Goal: Obtain resource: Download file/media

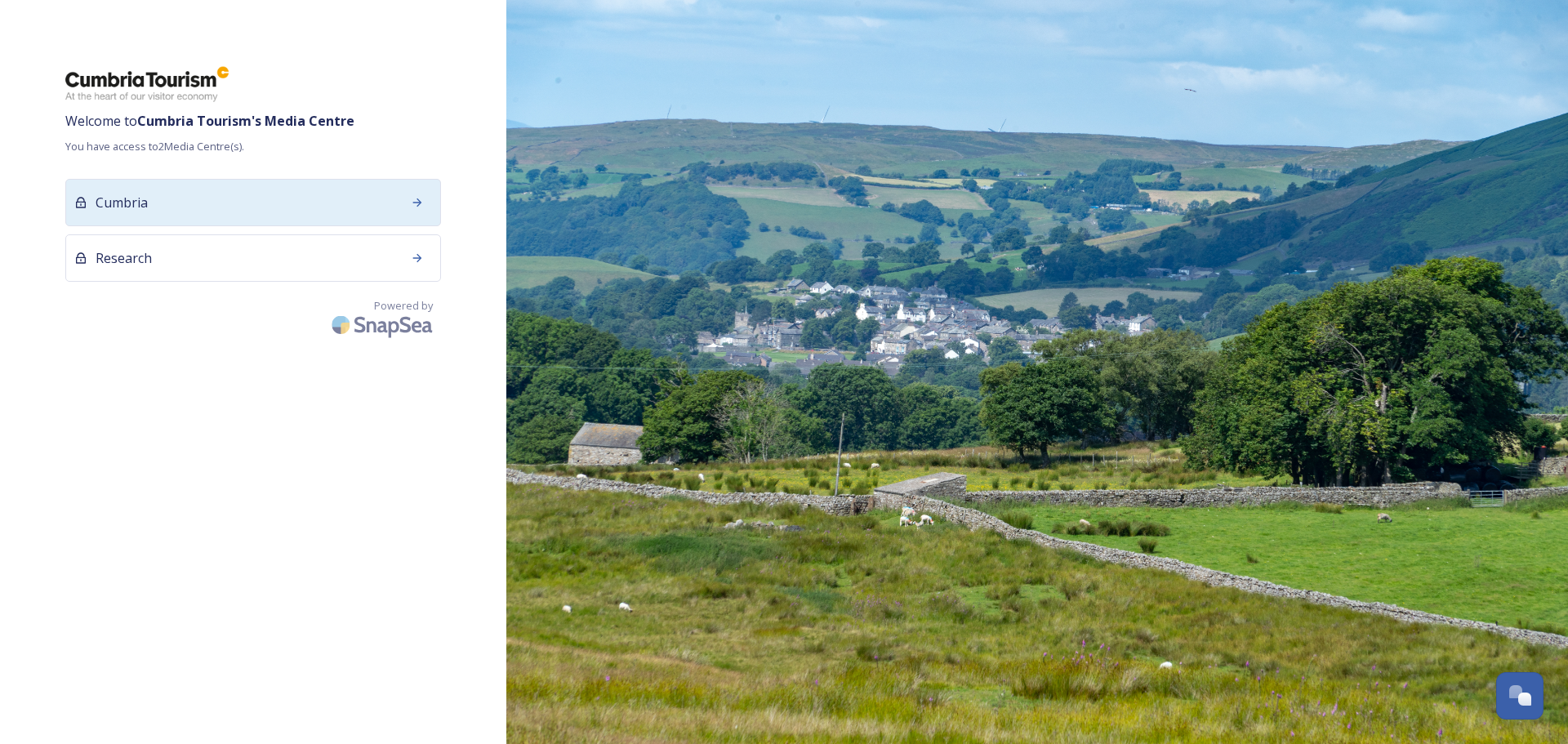
click at [276, 193] on div "Cumbria" at bounding box center [254, 202] width 376 height 48
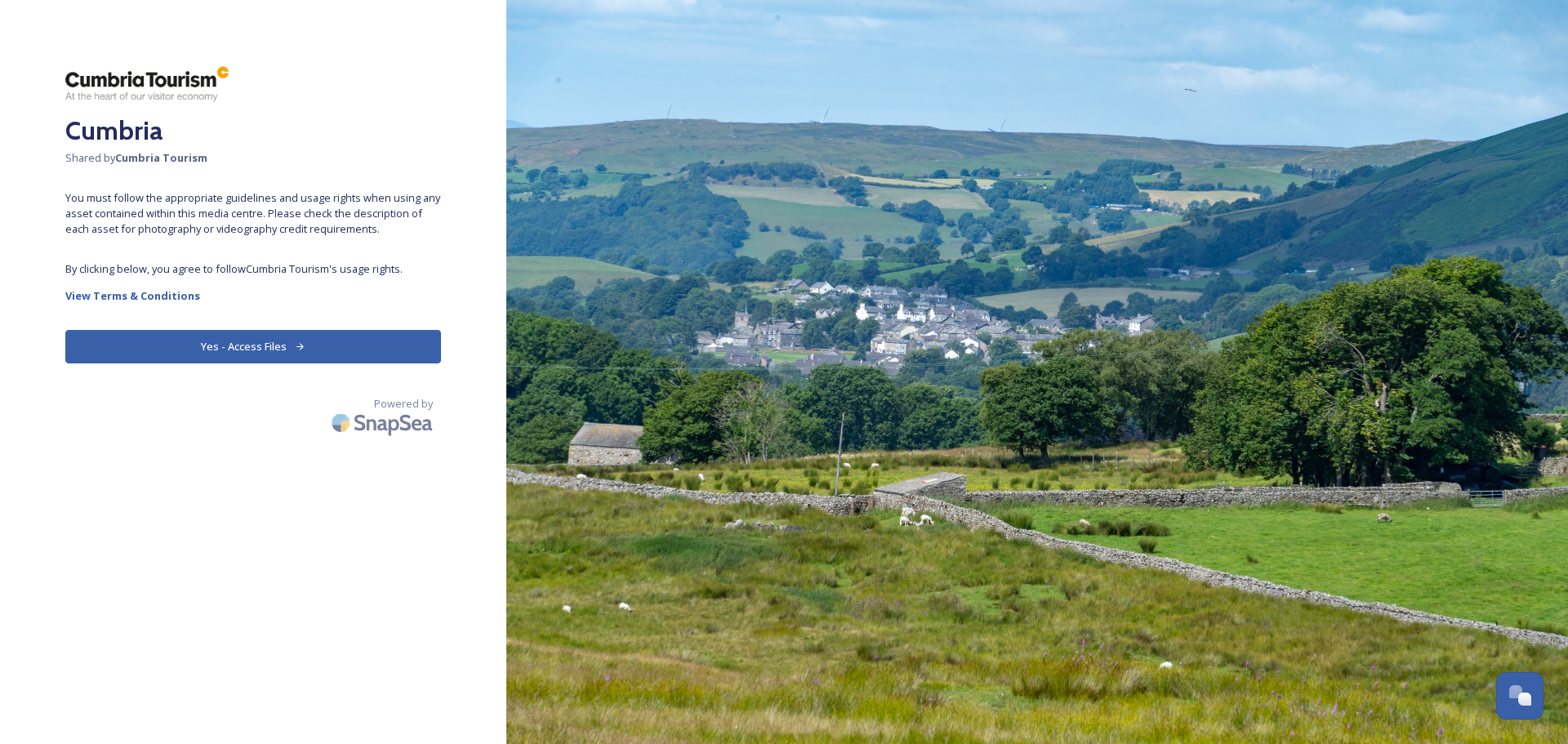
click at [193, 352] on button "Yes - Access Files" at bounding box center [254, 346] width 376 height 33
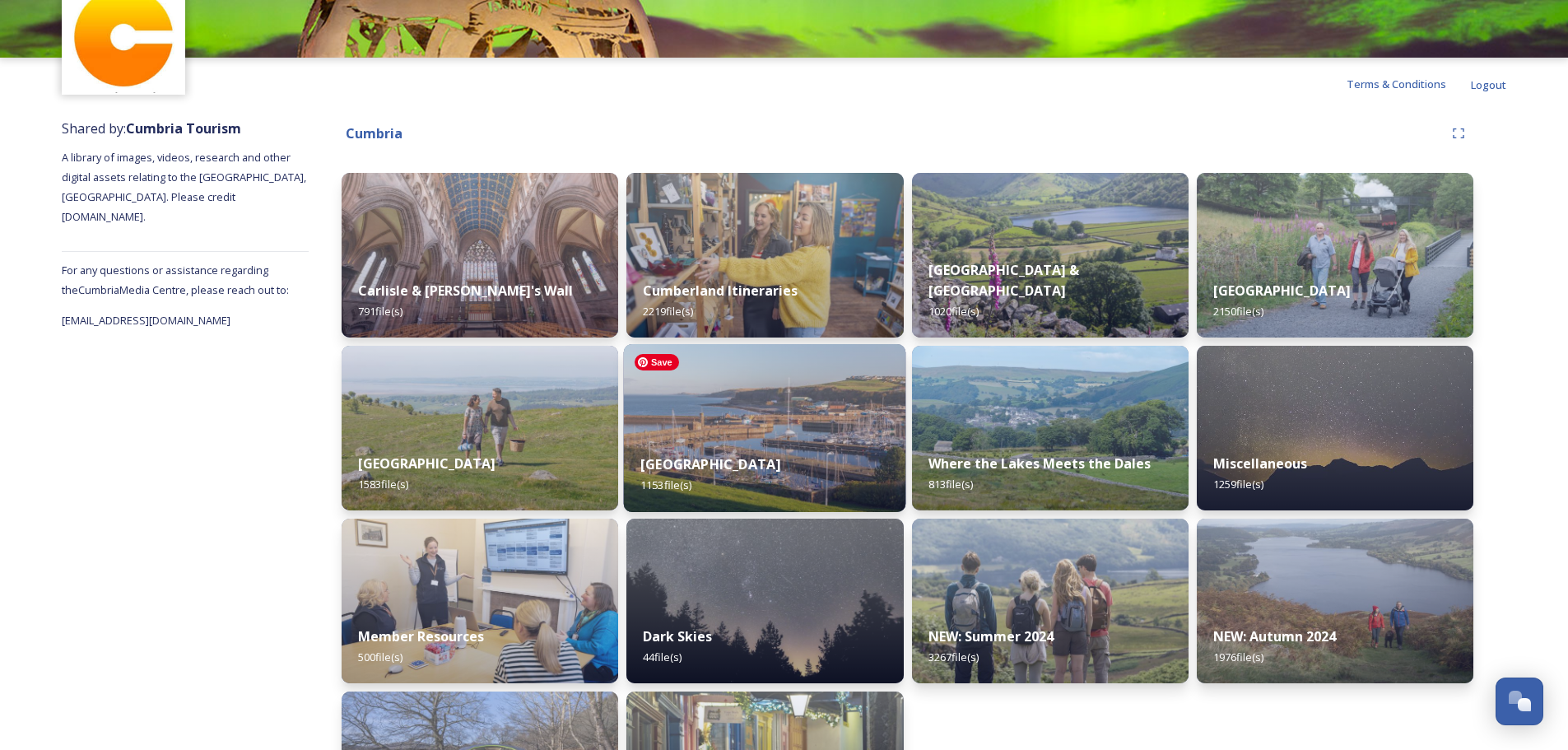
scroll to position [131, 0]
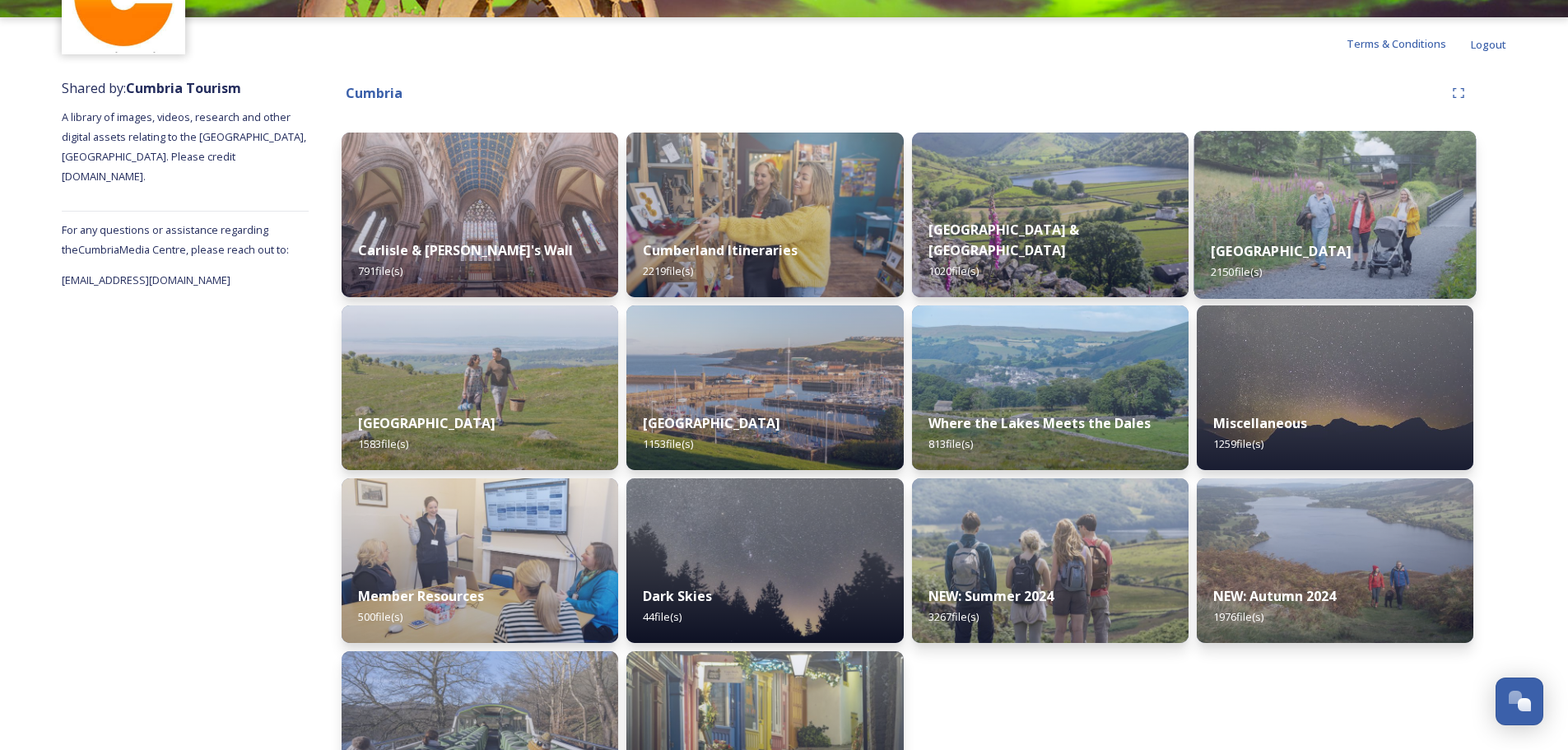
click at [1312, 233] on div "[GEOGRAPHIC_DATA] 2150 file(s)" at bounding box center [1334, 261] width 282 height 75
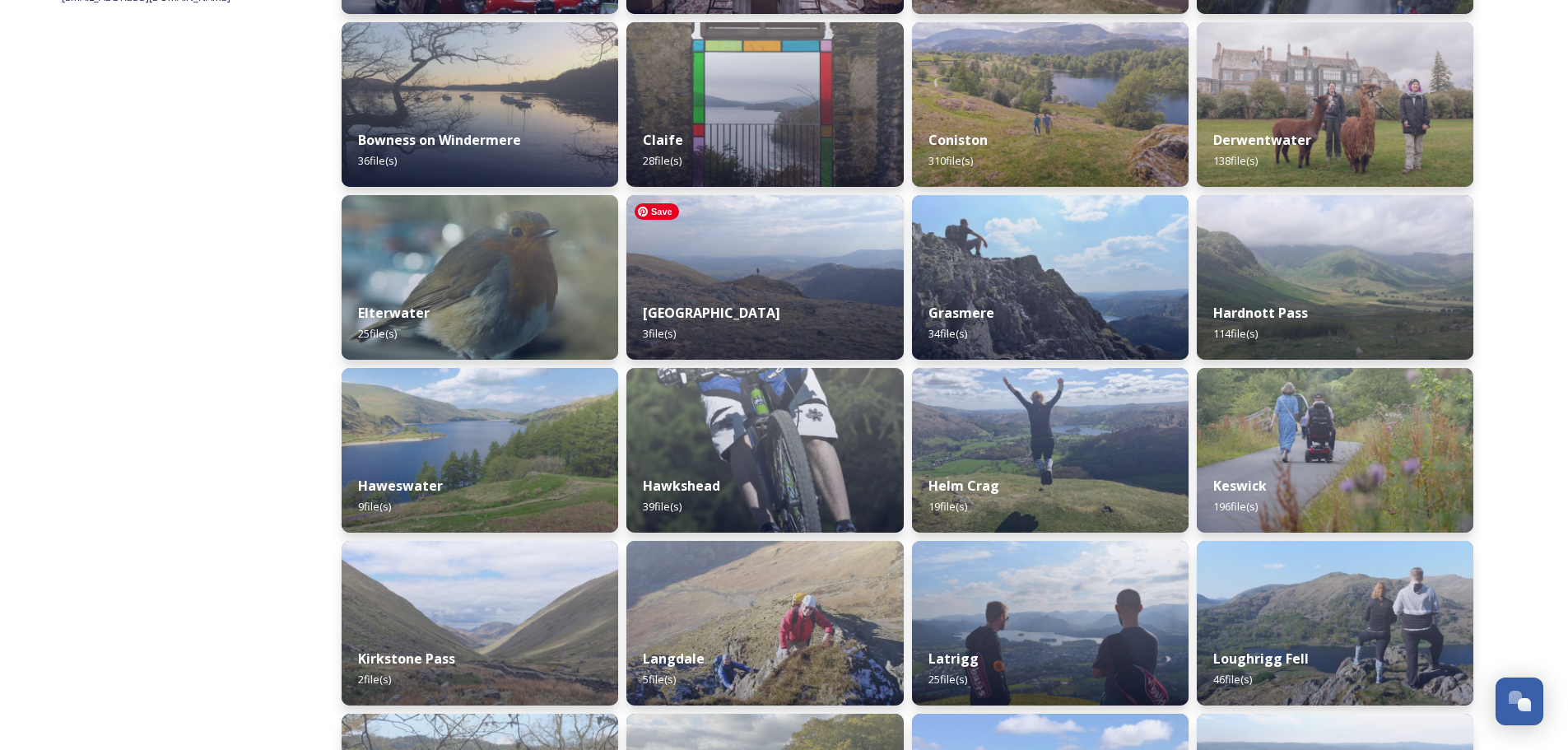
scroll to position [494, 0]
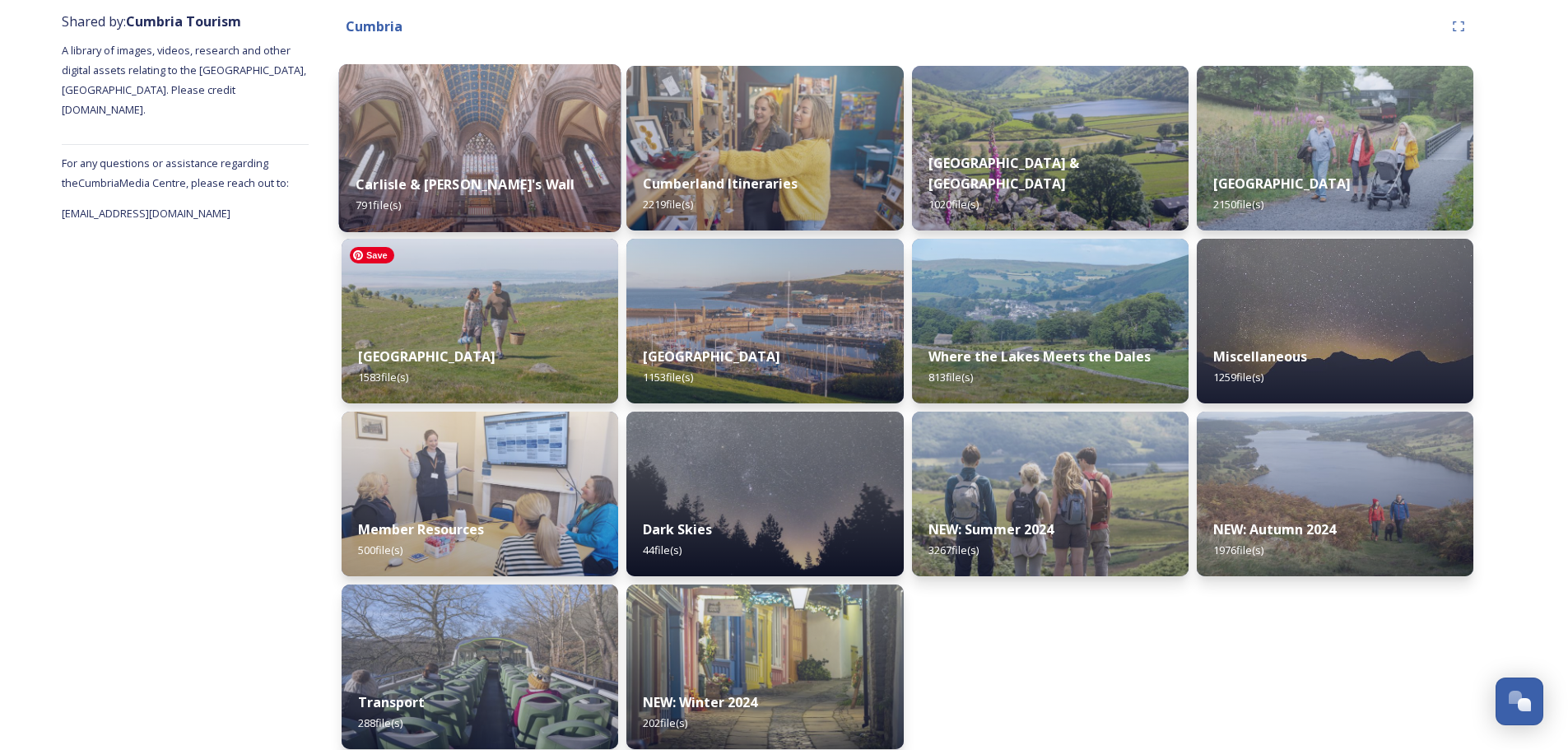
scroll to position [213, 0]
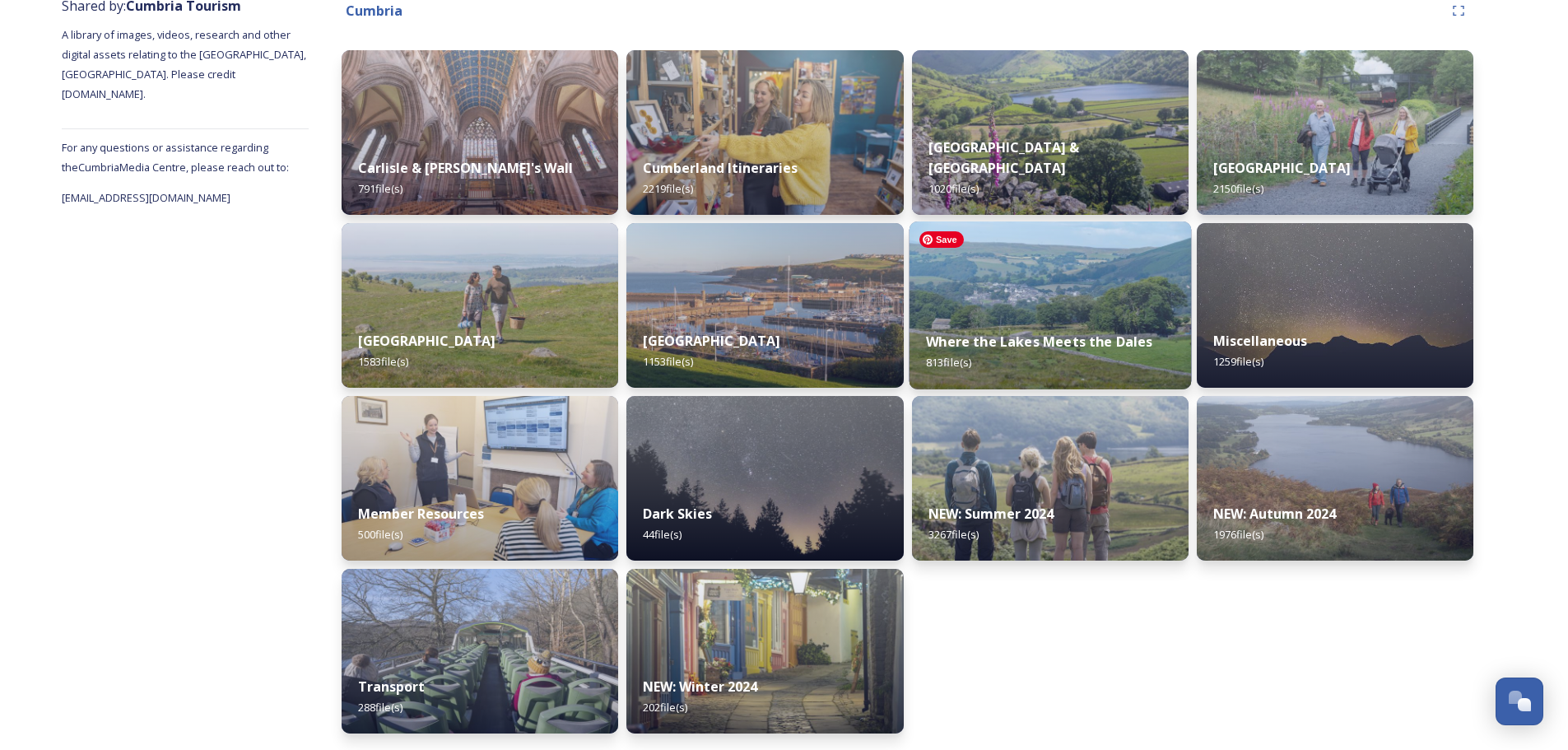
click at [979, 266] on img at bounding box center [1049, 305] width 282 height 168
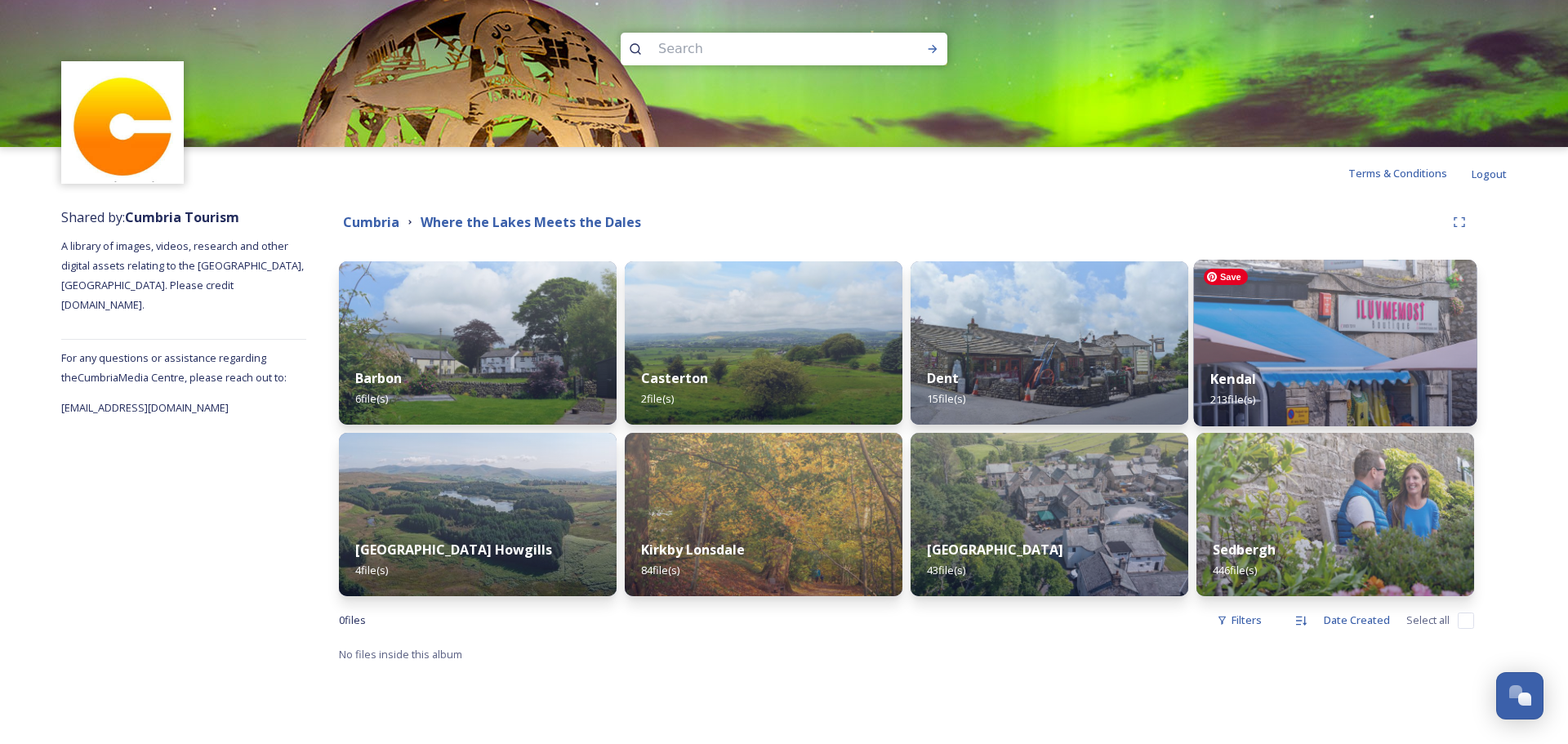
click at [1252, 335] on img at bounding box center [1335, 343] width 283 height 166
